Goal: Find specific page/section: Find specific page/section

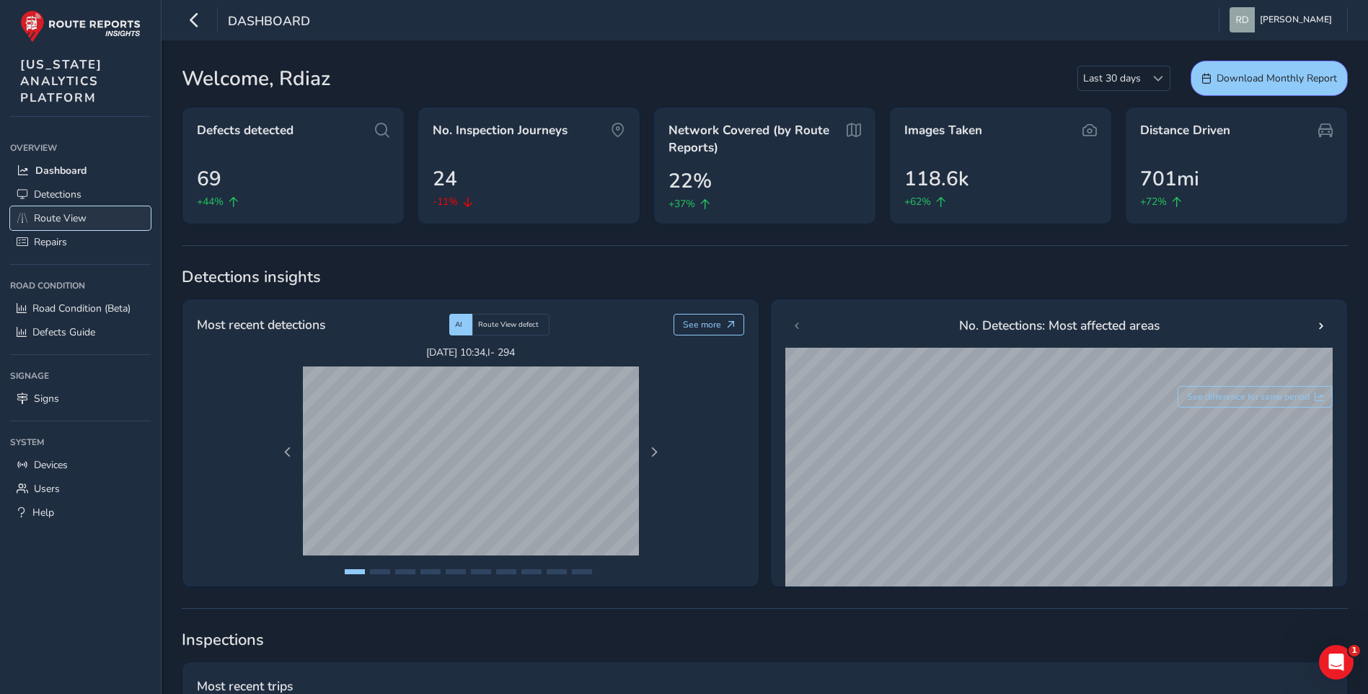
click at [76, 210] on link "Route View" at bounding box center [80, 218] width 141 height 24
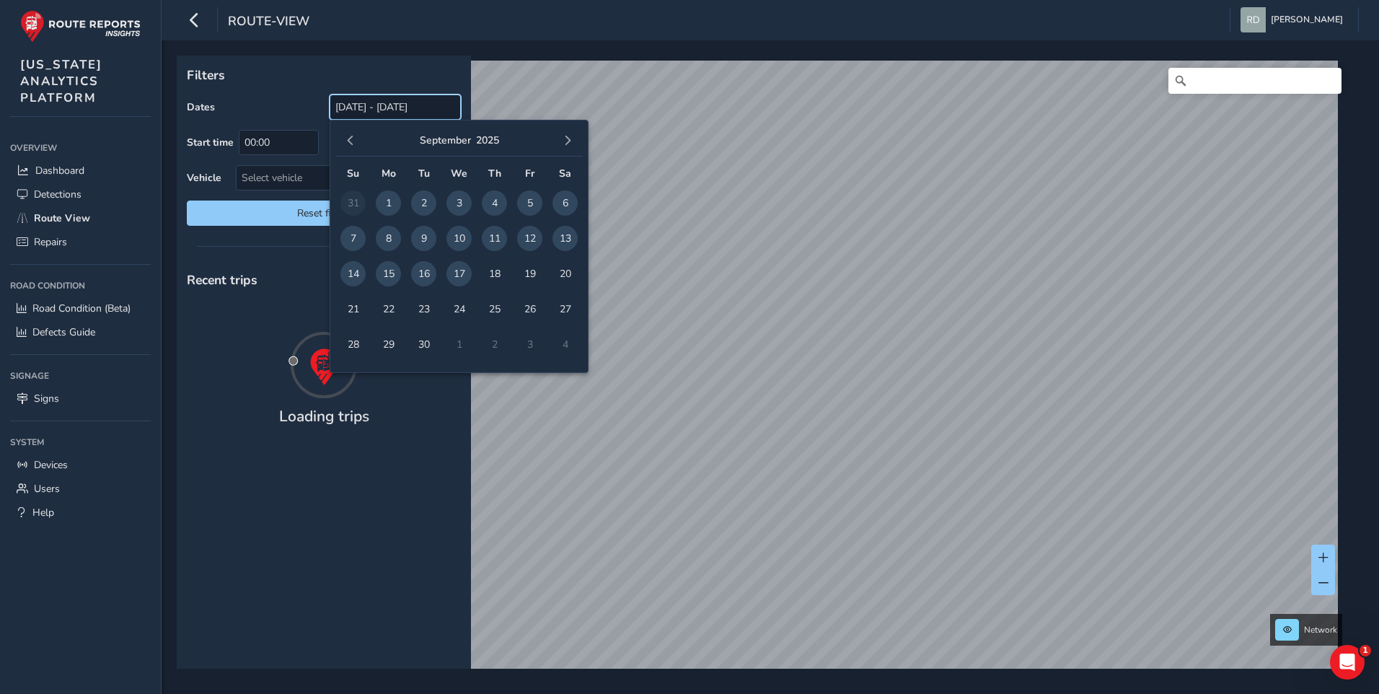
click at [412, 94] on input "[DATE] - [DATE]" at bounding box center [394, 106] width 131 height 25
click at [353, 140] on span "button" at bounding box center [350, 141] width 10 height 10
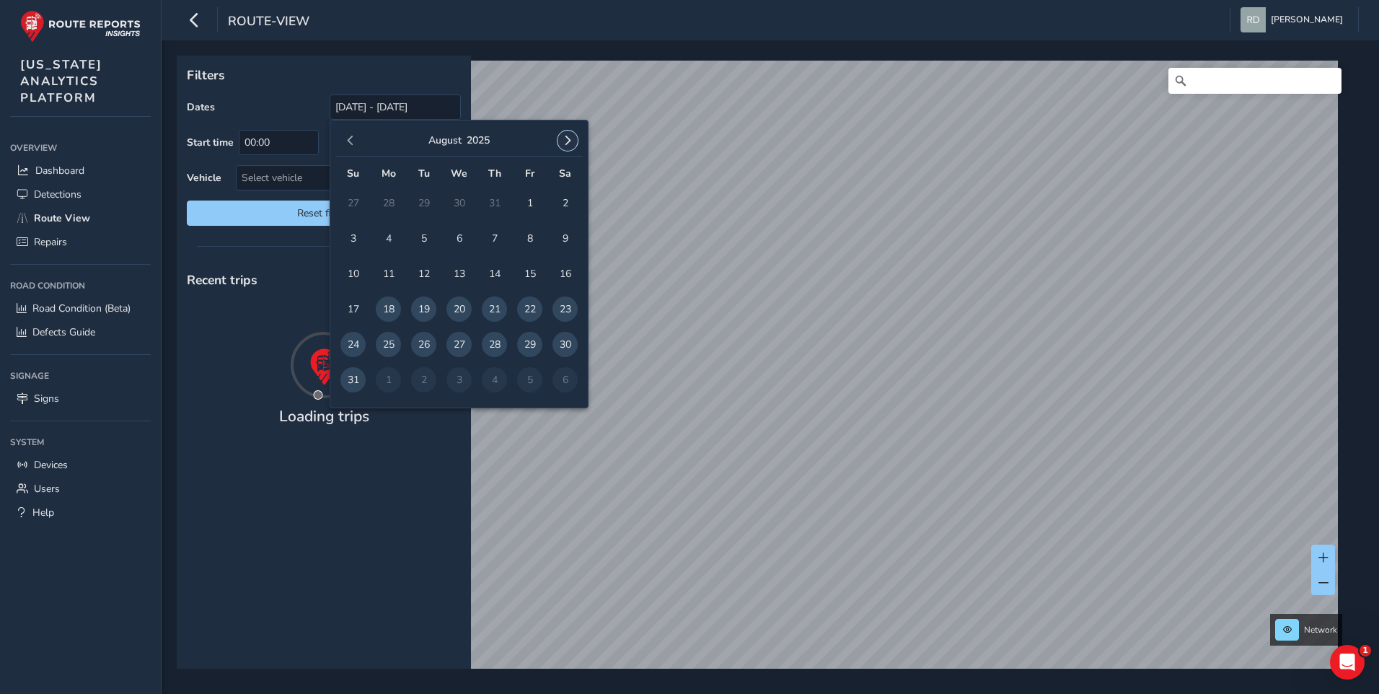
click at [563, 143] on span "button" at bounding box center [567, 141] width 10 height 10
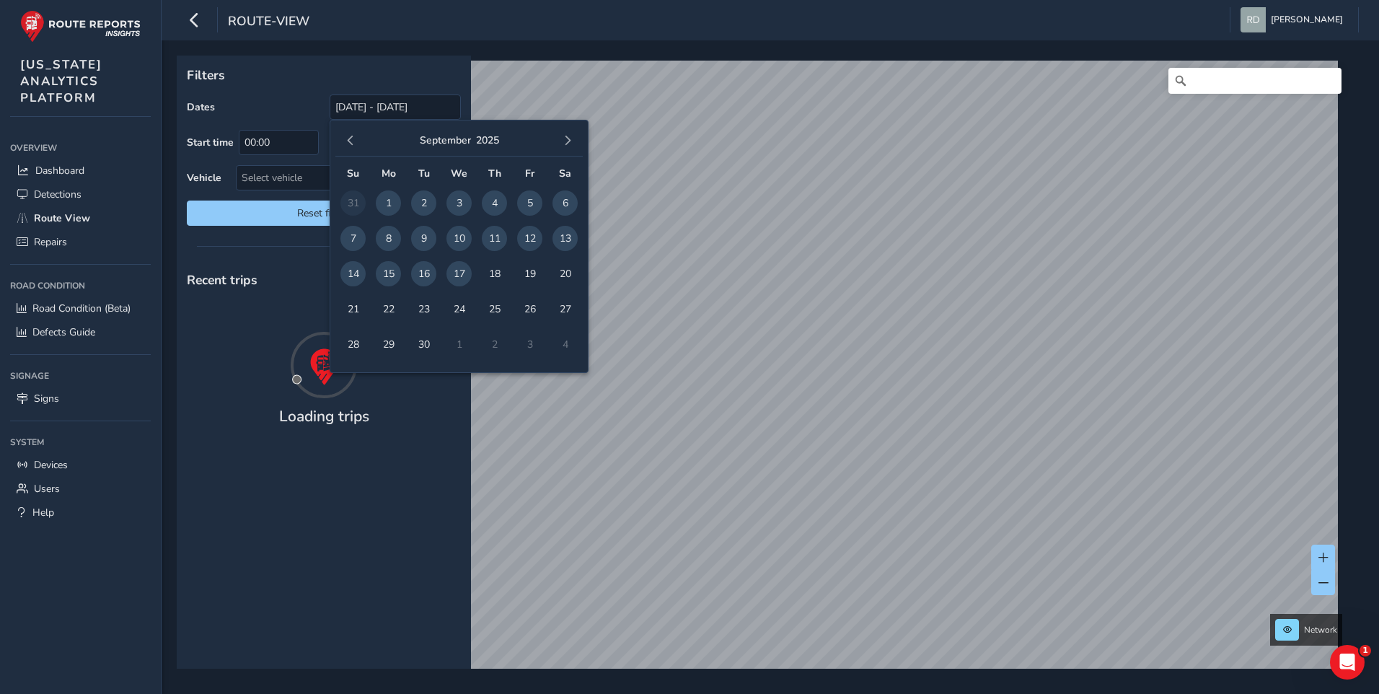
click at [465, 81] on div "Filters Dates [DATE] - [DATE] Start time 00:00 End time 23:59 Vehicle Select ve…" at bounding box center [324, 146] width 294 height 180
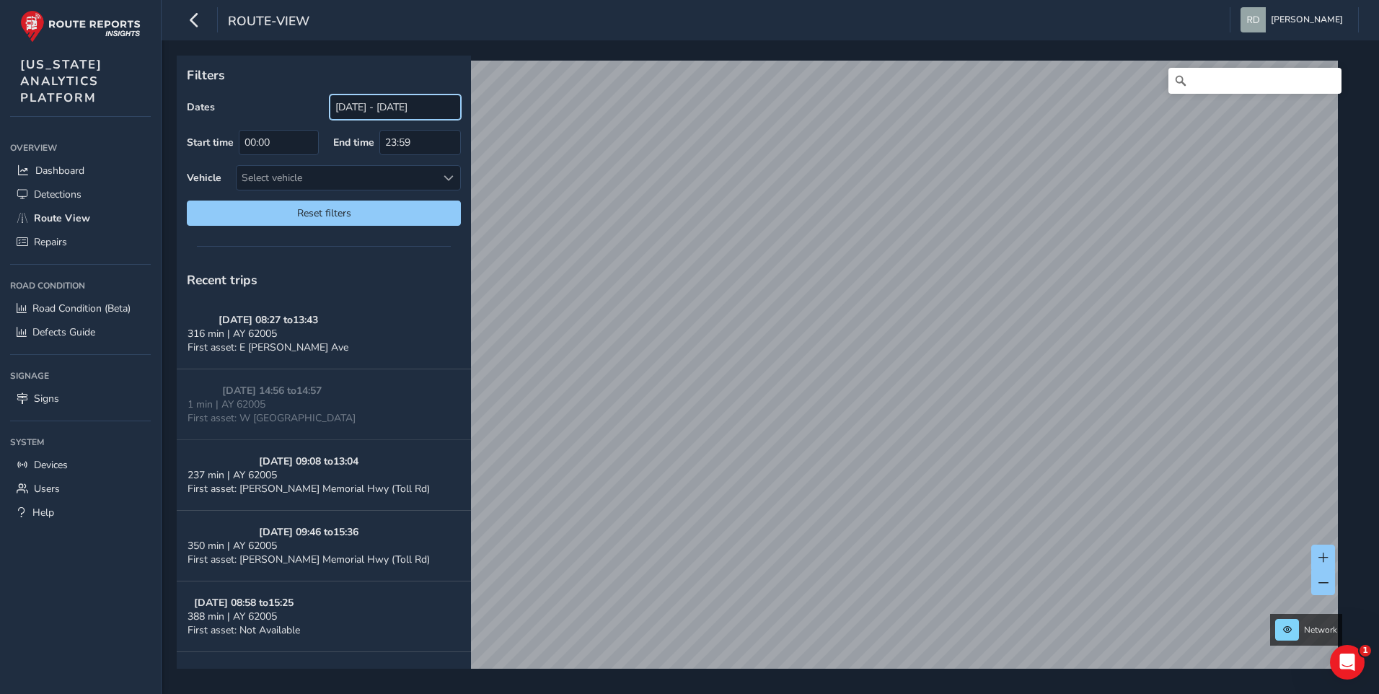
click at [392, 117] on input "[DATE] - [DATE]" at bounding box center [394, 106] width 131 height 25
click at [394, 107] on input "[DATE] - [DATE]" at bounding box center [394, 106] width 131 height 25
